Goal: Task Accomplishment & Management: Complete application form

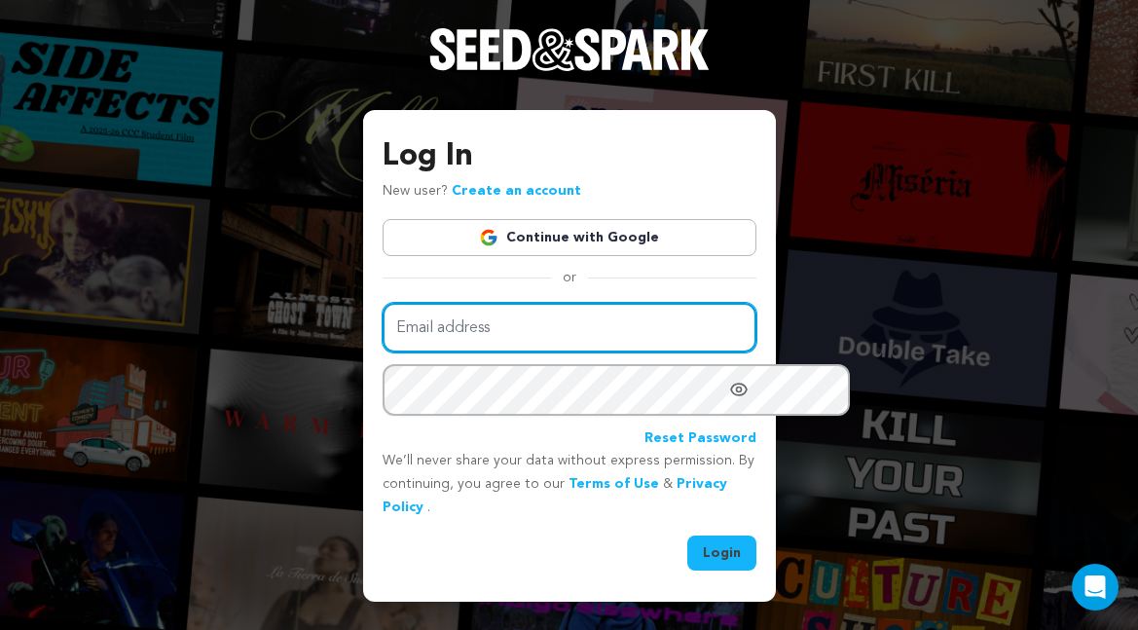
click at [634, 353] on input "Email address" at bounding box center [570, 328] width 374 height 50
type input "nelsonhume@mac.com"
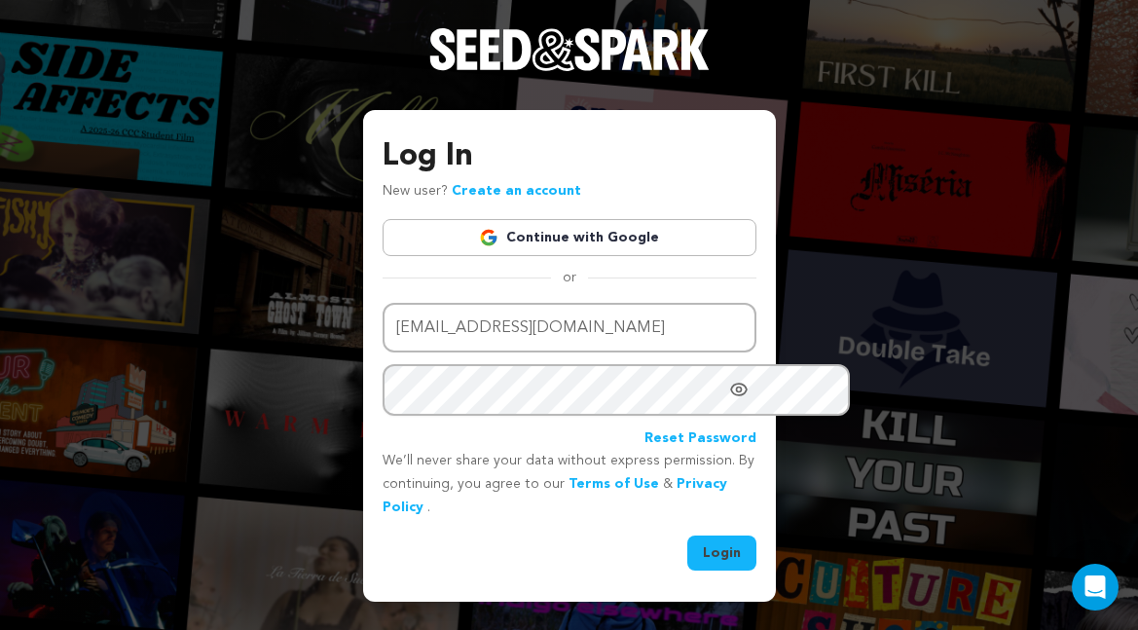
click at [749, 399] on icon "Show password as plain text. Warning: this will display your password on the sc…" at bounding box center [738, 389] width 19 height 19
click at [748, 556] on button "Login" at bounding box center [721, 553] width 69 height 35
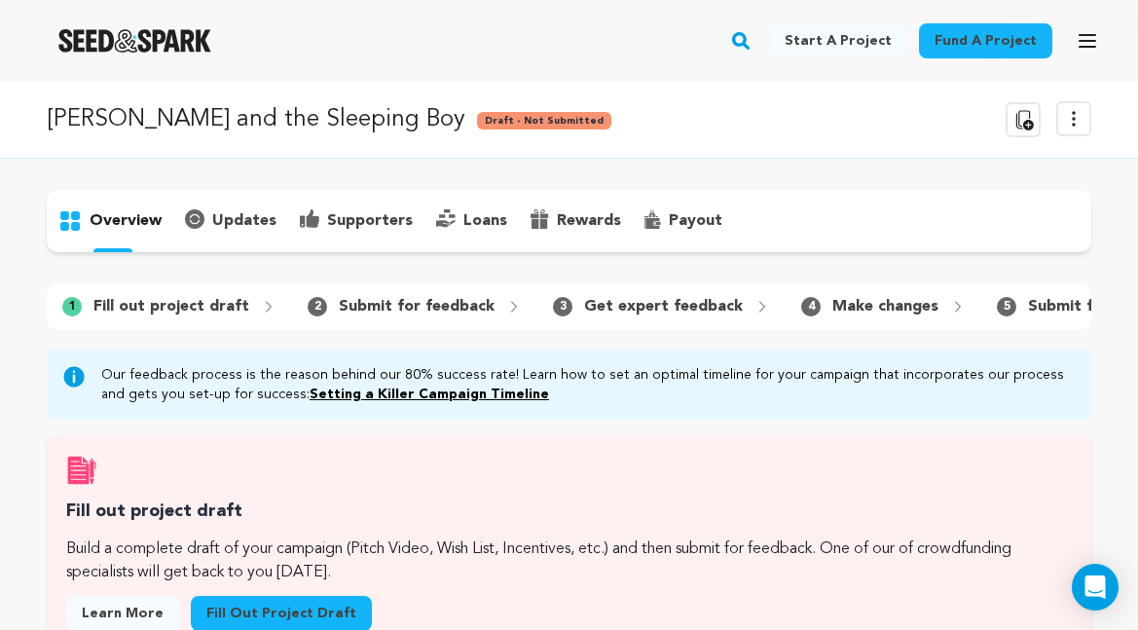
click at [227, 318] on p "Fill out project draft" at bounding box center [171, 306] width 156 height 23
click at [277, 315] on icon at bounding box center [269, 307] width 16 height 16
click at [272, 312] on icon at bounding box center [269, 307] width 5 height 10
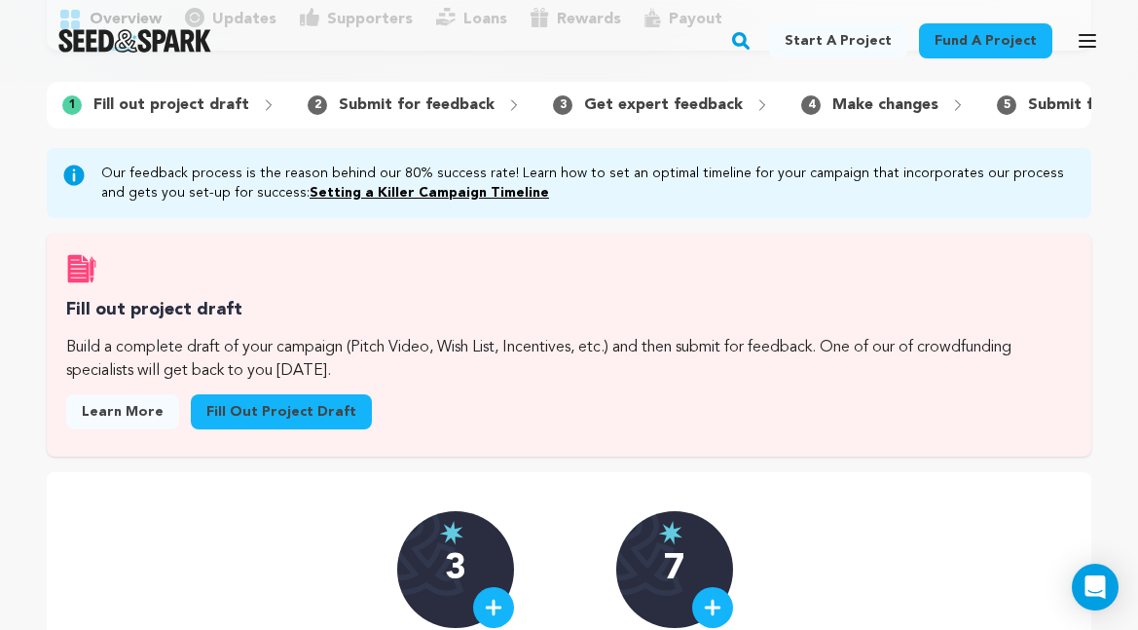
scroll to position [215, 0]
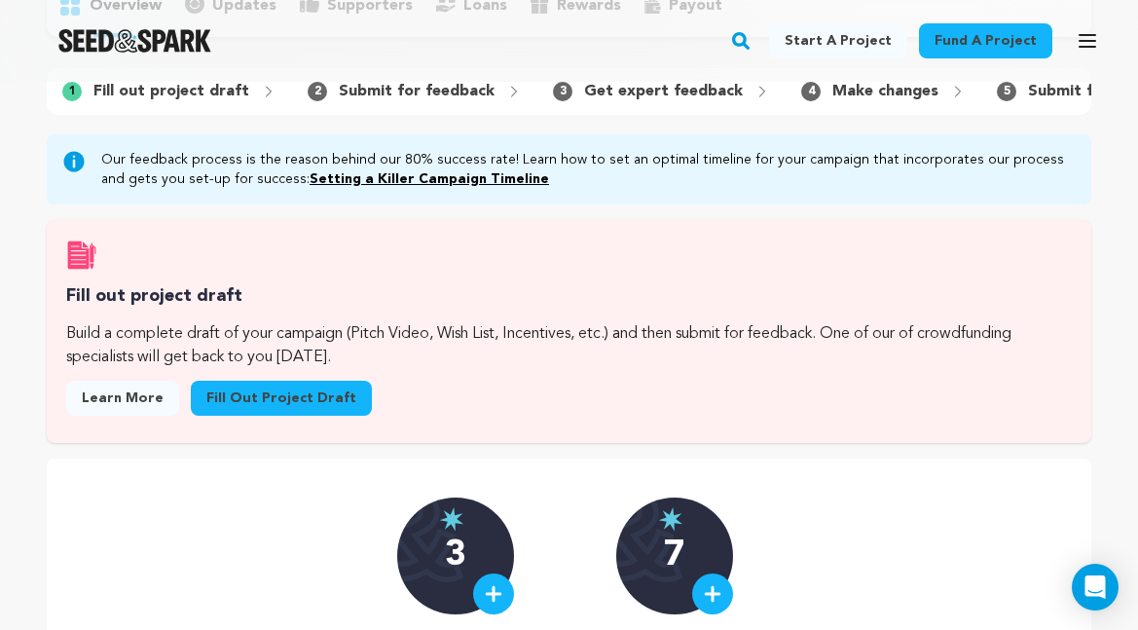
click at [353, 416] on link "Fill out project draft" at bounding box center [281, 398] width 181 height 35
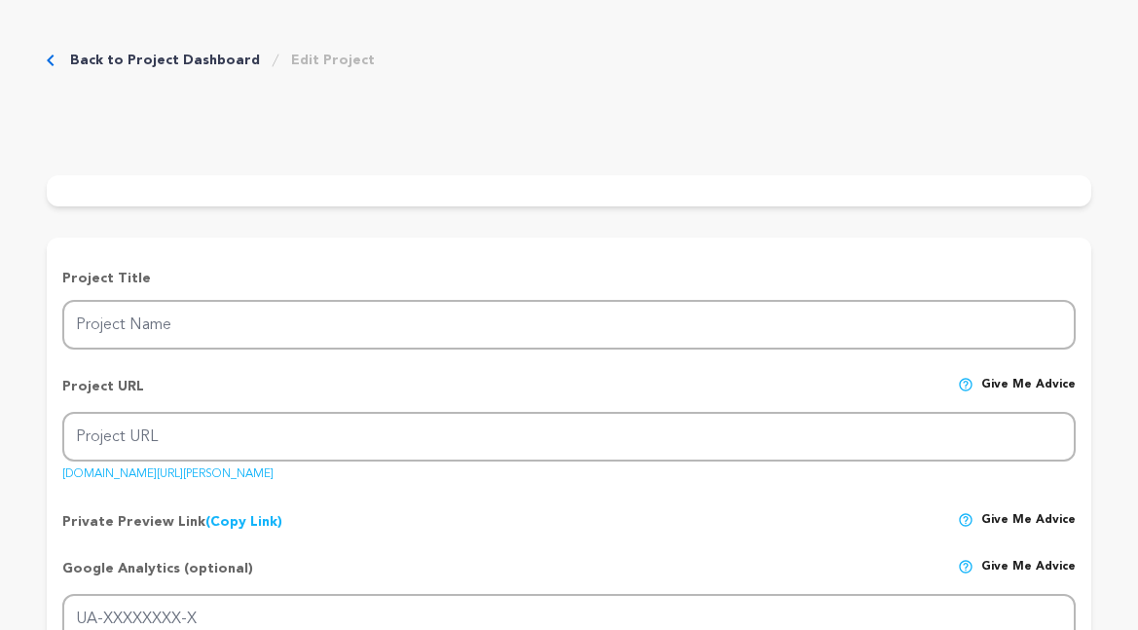
type input "[PERSON_NAME] and the Sleeping Boy"
type input "[PERSON_NAME]-and-the-sleeping-boy"
type input "Ten year old [PERSON_NAME] finds a boy asleep at the bottom of the playground s…"
type textarea "We’re bringing Uncle [PERSON_NAME]’s beloved [PERSON_NAME] from WFMU’s Greasy K…"
type textarea "We have collaborated on many projects over many years but we keep coming back t…"
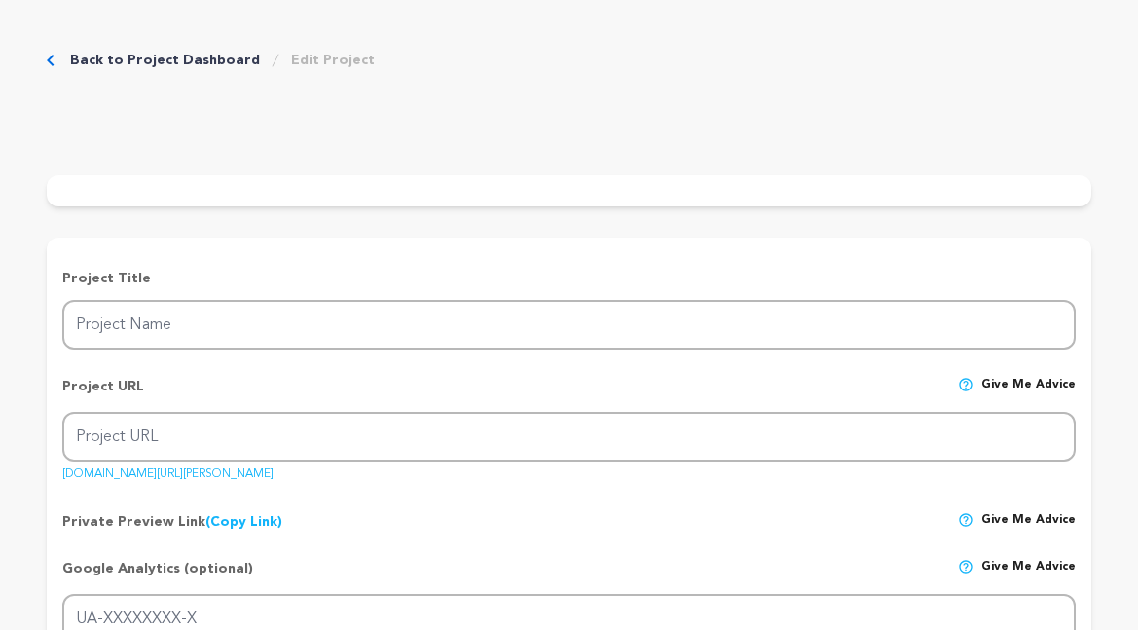
radio input "true"
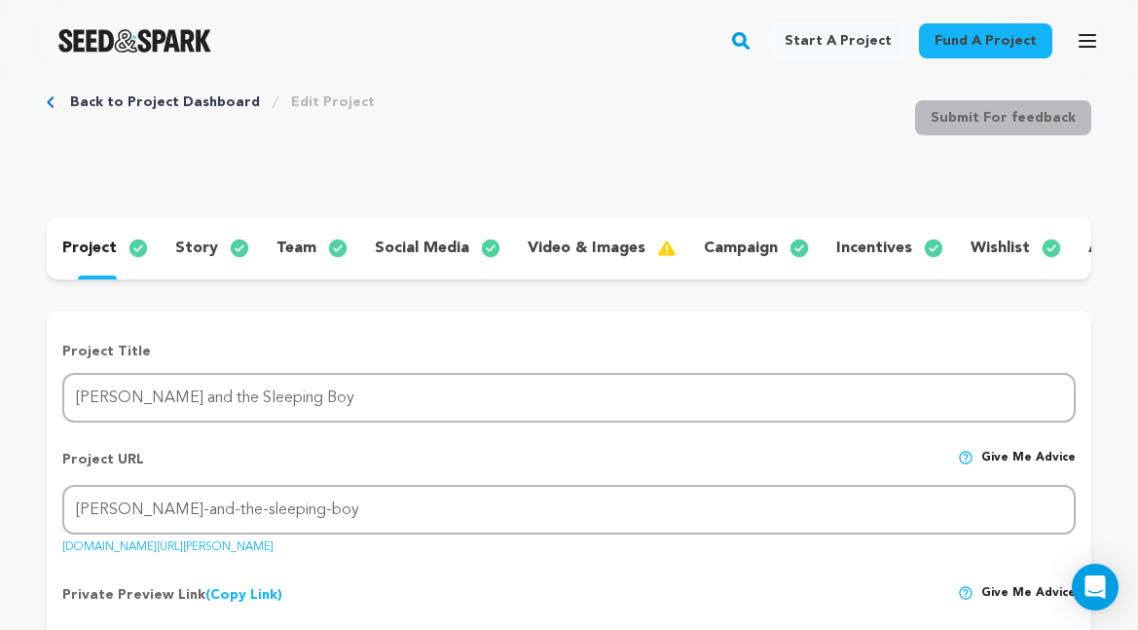
scroll to position [37, 0]
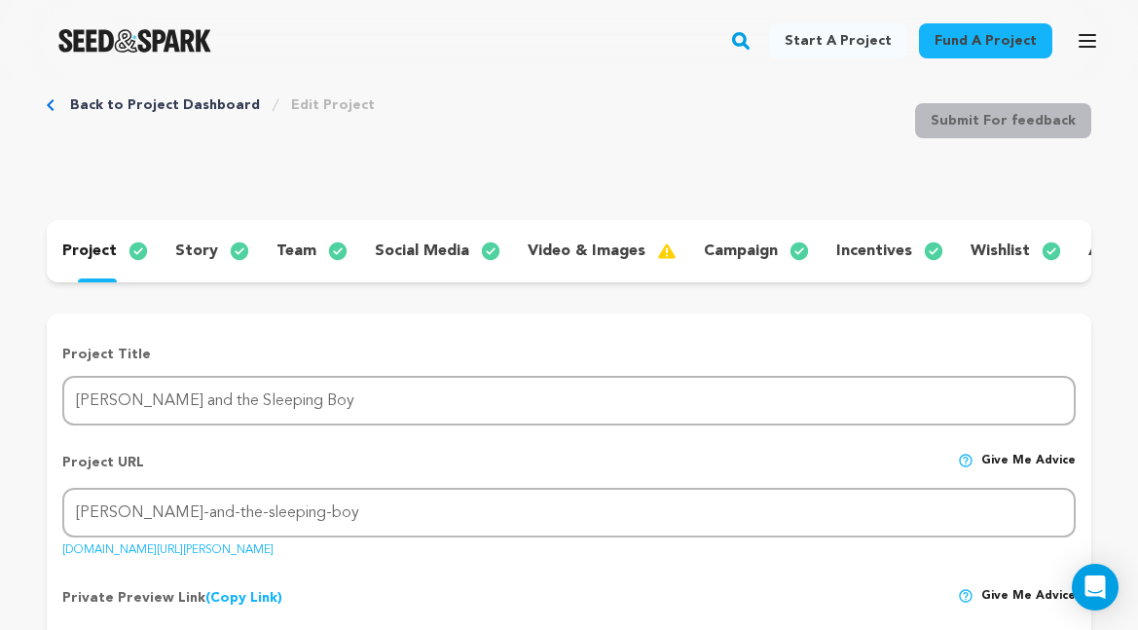
click at [316, 263] on p "team" at bounding box center [297, 251] width 40 height 23
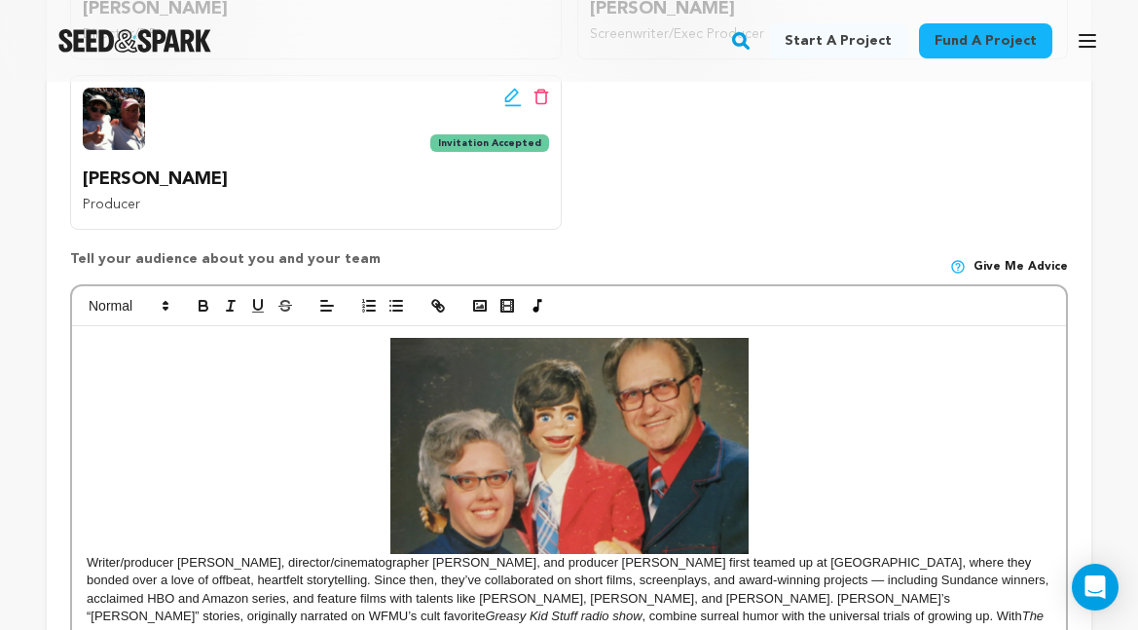
scroll to position [631, 0]
